Goal: Task Accomplishment & Management: Complete application form

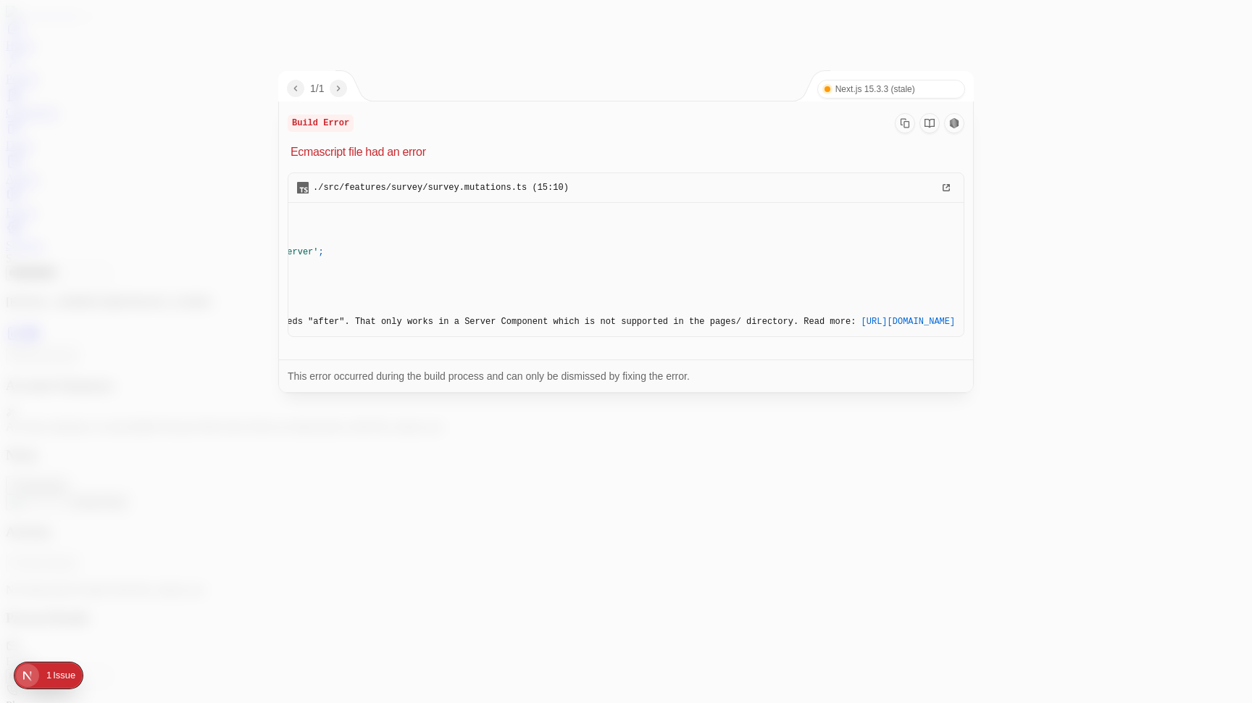
scroll to position [0, 317]
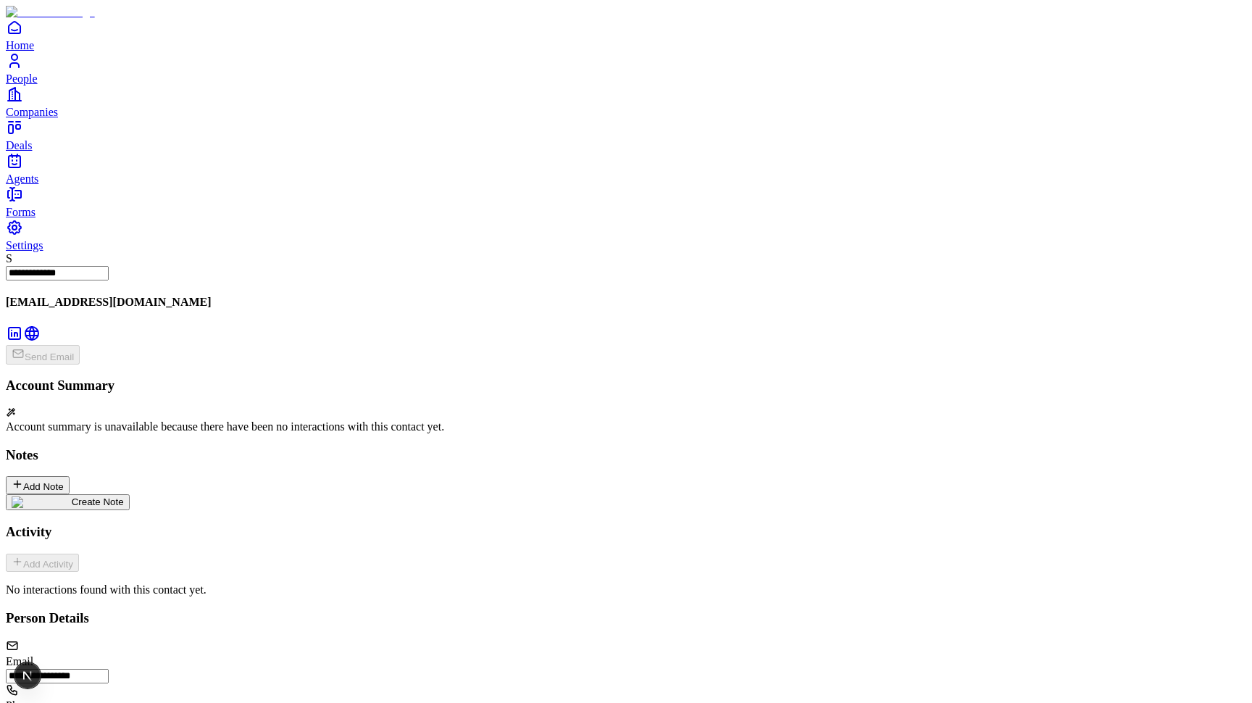
click at [36, 218] on span "Forms" at bounding box center [21, 212] width 30 height 12
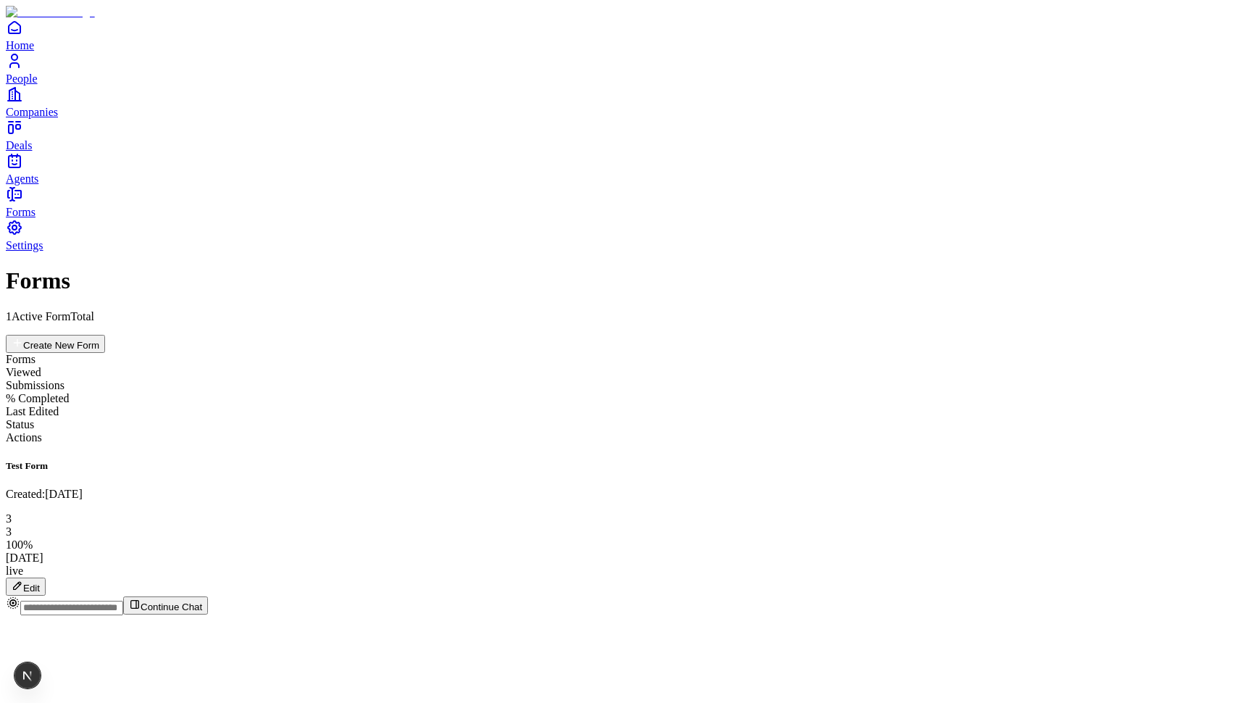
click at [46, 577] on button "Edit" at bounding box center [26, 586] width 40 height 18
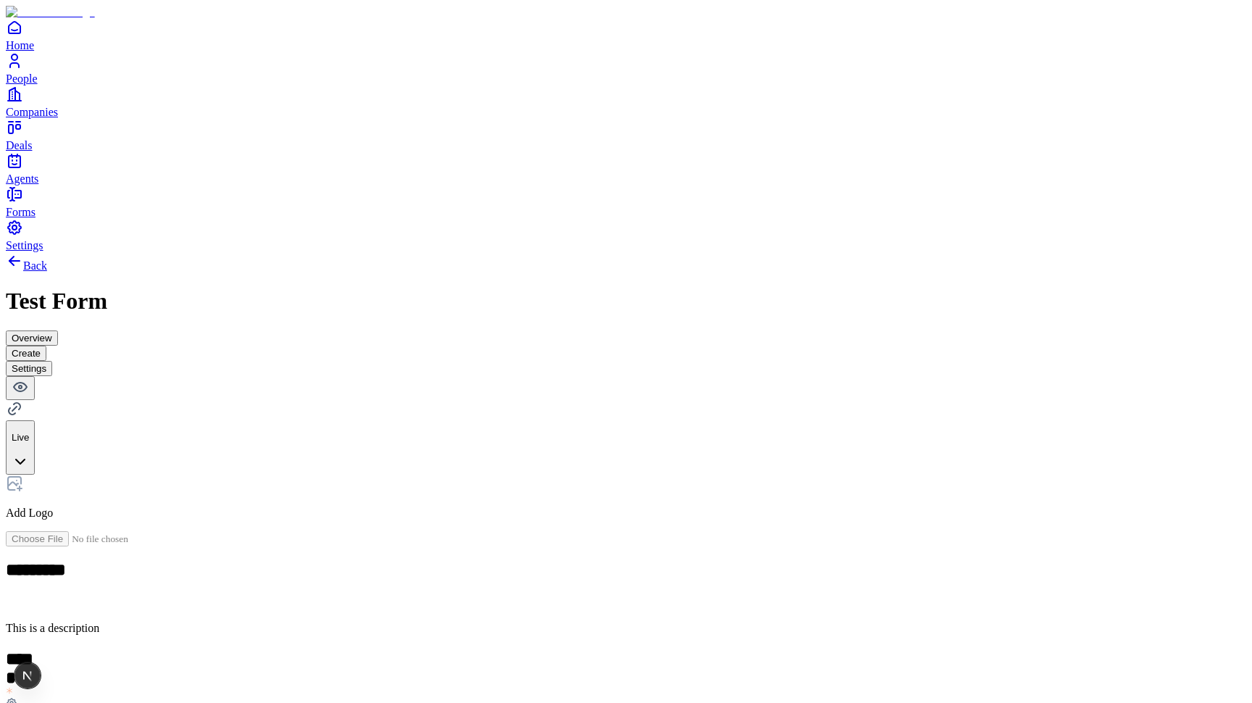
click at [58, 330] on button "Overview" at bounding box center [32, 337] width 52 height 15
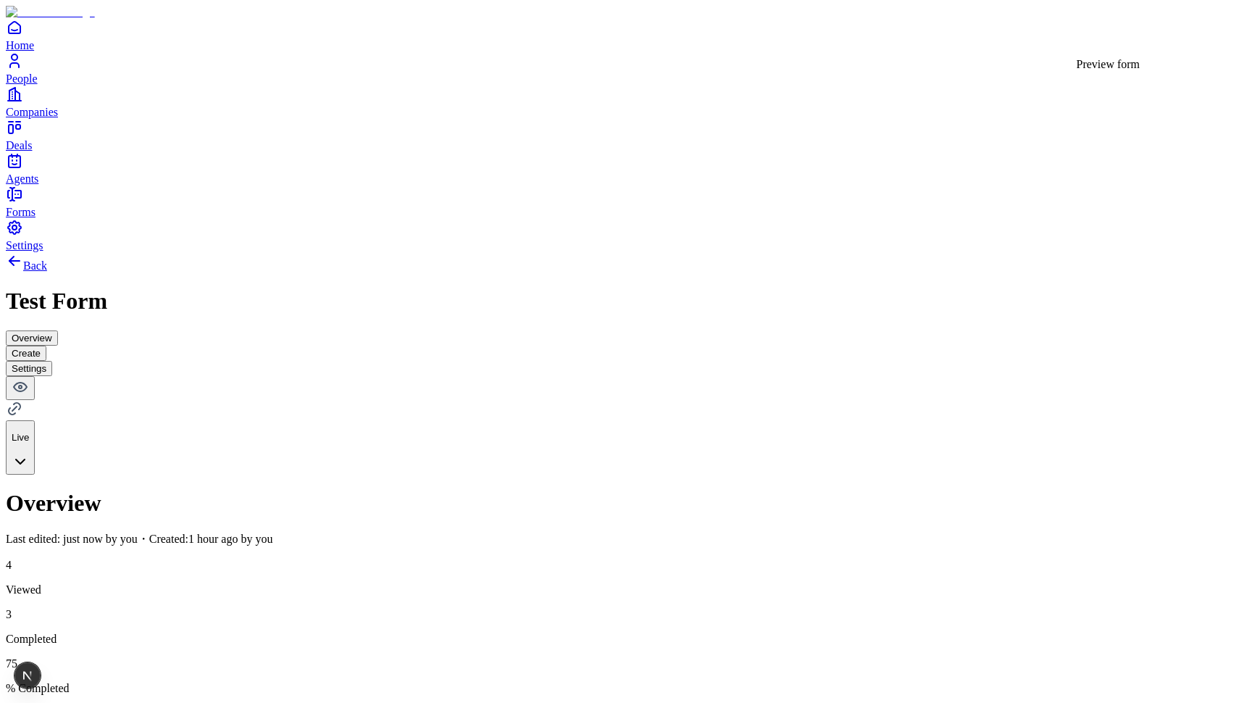
click at [29, 378] on icon at bounding box center [20, 386] width 17 height 17
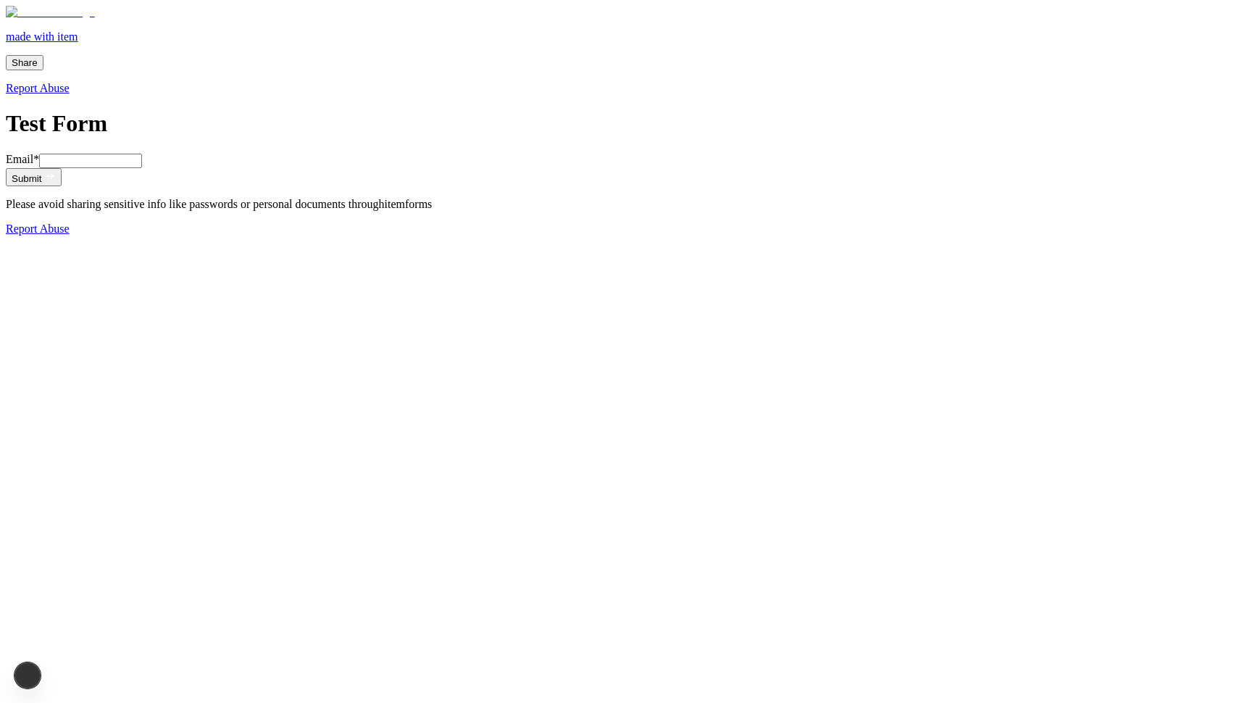
click at [142, 168] on input "Email *" at bounding box center [90, 161] width 103 height 14
type input "**********"
click at [62, 186] on button "Submit" at bounding box center [34, 177] width 56 height 18
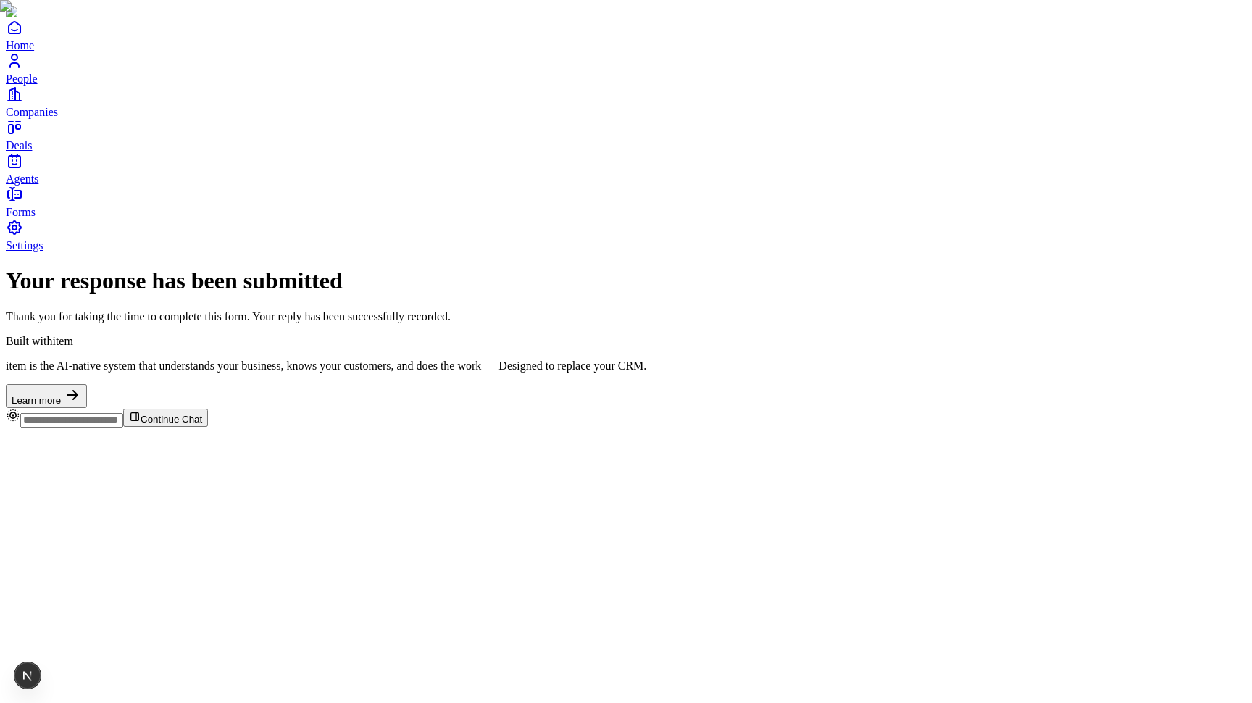
click at [34, 185] on link "Agents" at bounding box center [626, 168] width 1240 height 33
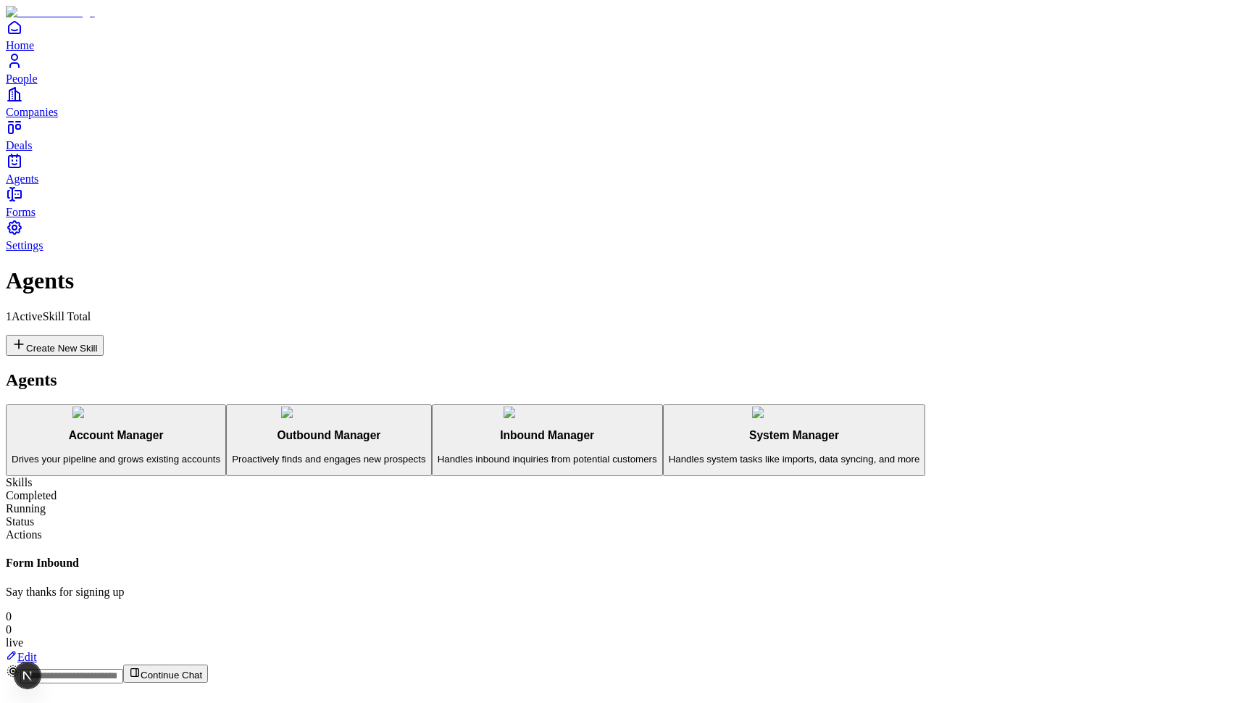
click at [438, 429] on h3 "Inbound Manager" at bounding box center [548, 435] width 220 height 13
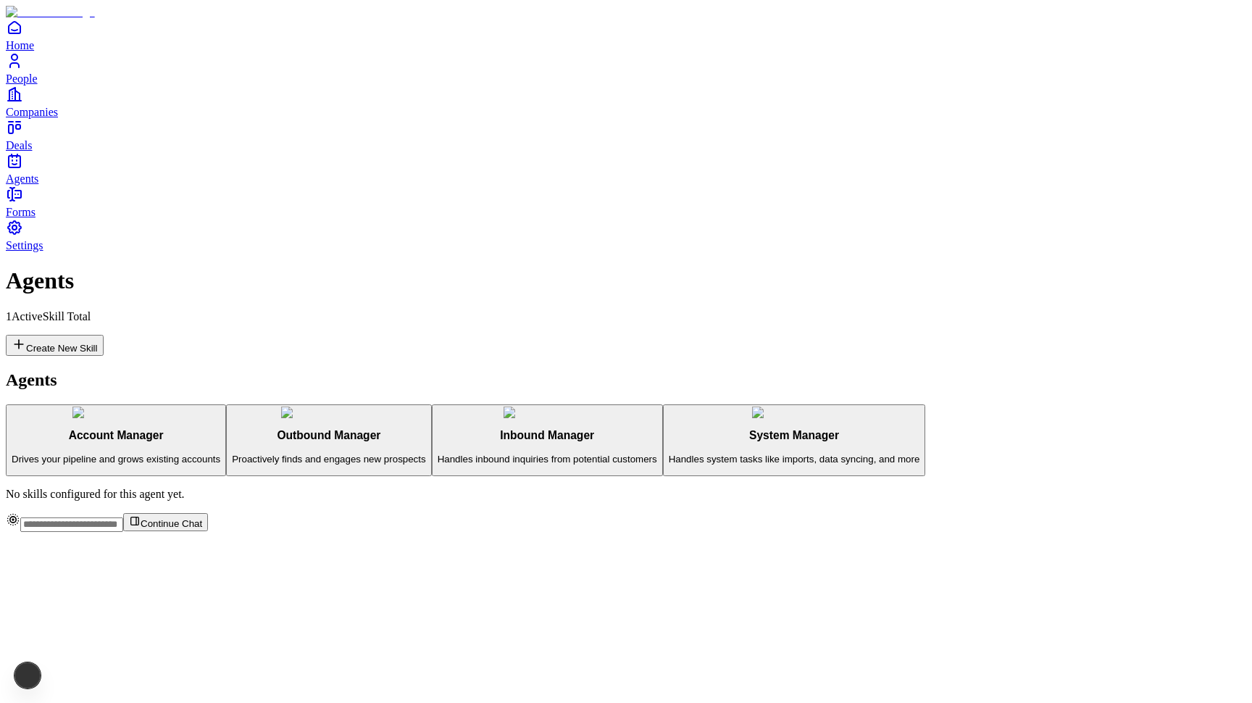
click at [232, 454] on p "Proactively finds and engages new prospects" at bounding box center [328, 459] width 193 height 11
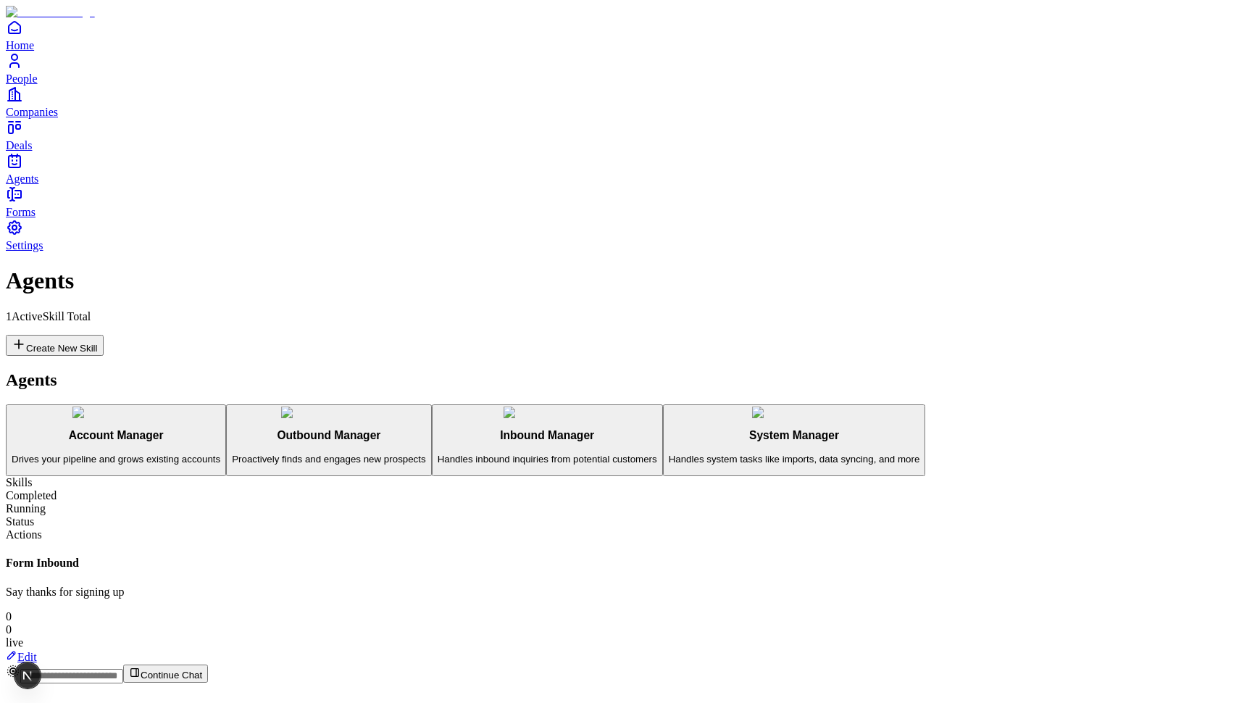
click at [37, 651] on link "Edit" at bounding box center [21, 657] width 31 height 12
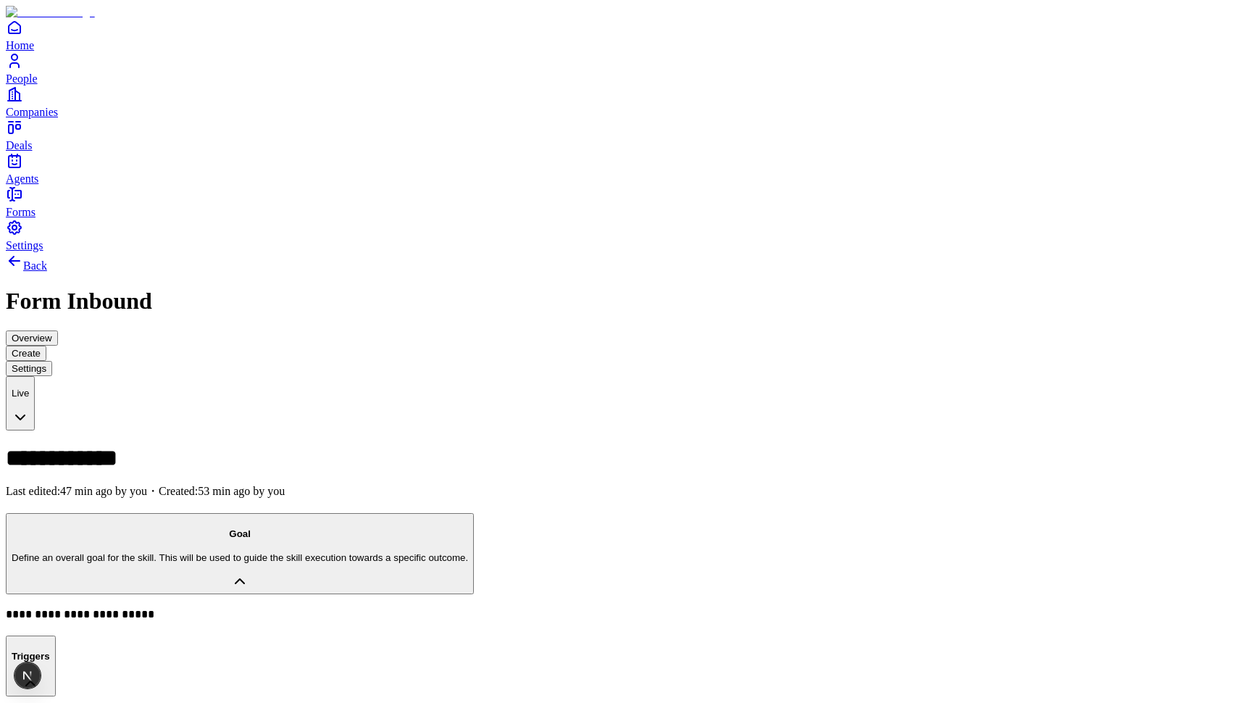
click at [58, 330] on button "Overview" at bounding box center [32, 337] width 52 height 15
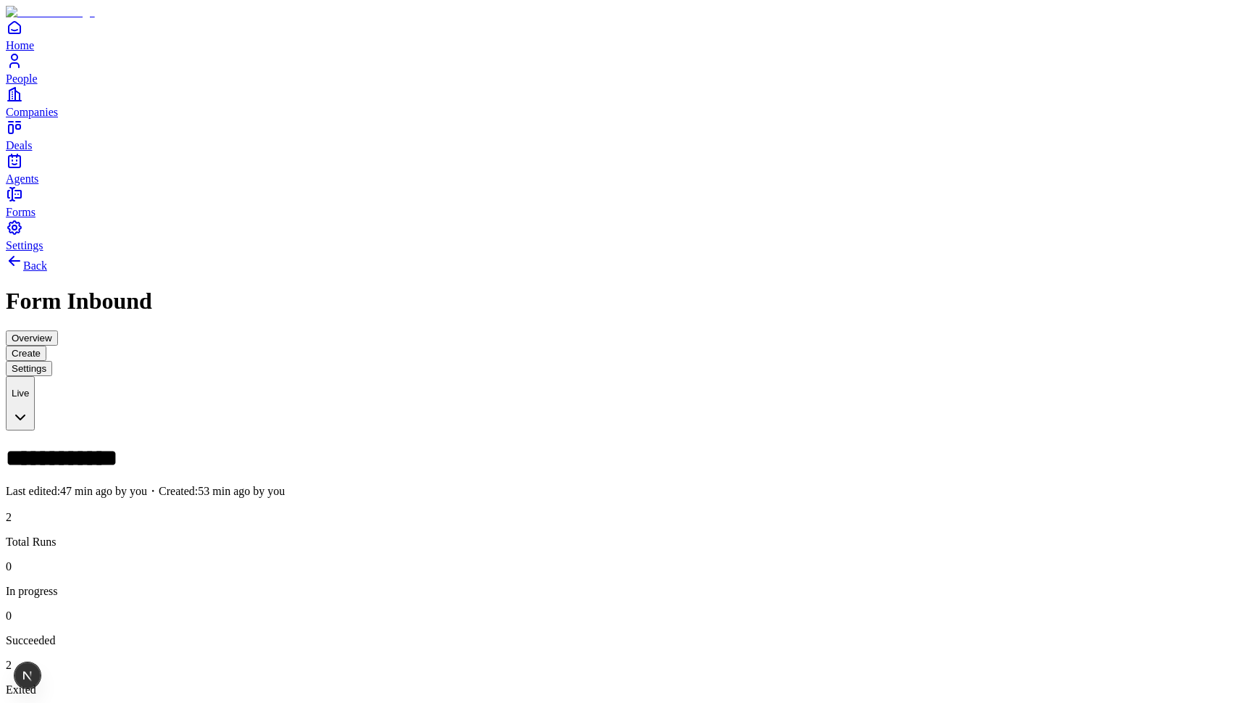
click at [46, 346] on button "Create" at bounding box center [26, 353] width 41 height 15
